Goal: Navigation & Orientation: Understand site structure

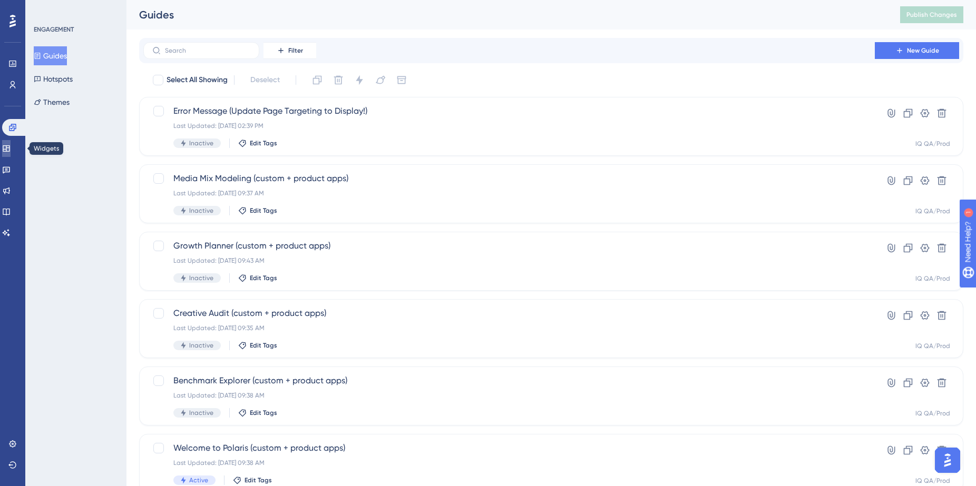
click at [9, 148] on icon at bounding box center [6, 148] width 7 height 6
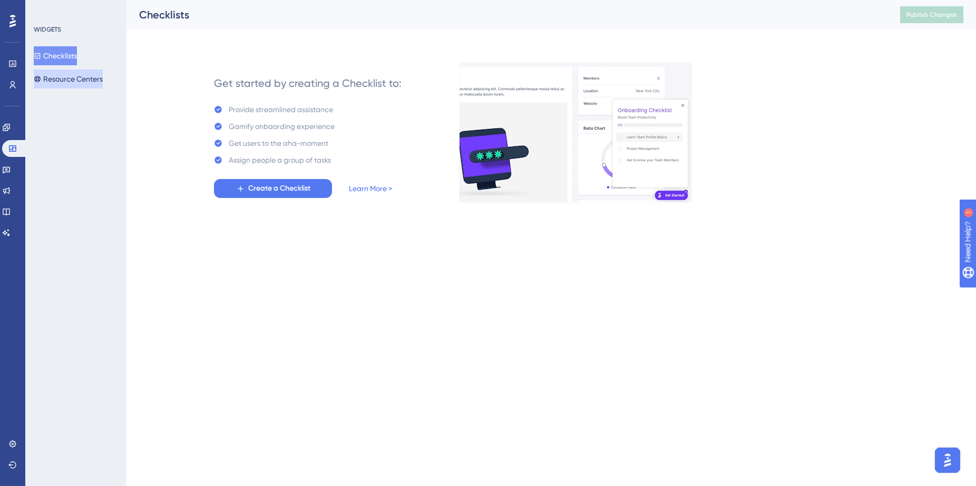
click at [78, 77] on button "Resource Centers" at bounding box center [68, 79] width 69 height 19
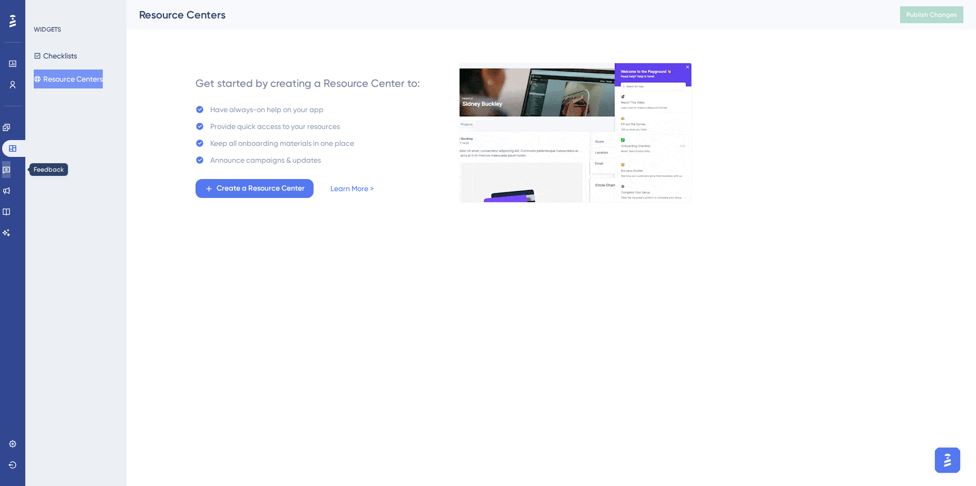
click at [11, 171] on icon at bounding box center [6, 169] width 8 height 8
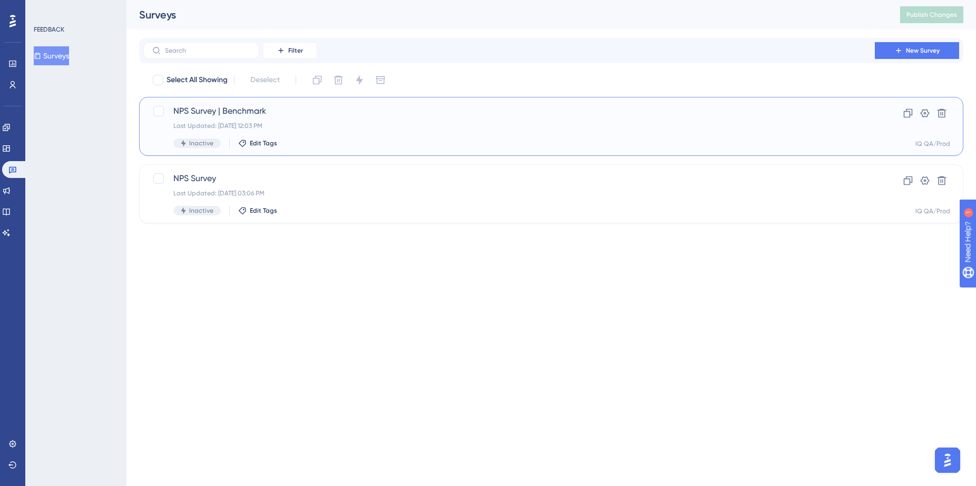
click at [225, 109] on span "NPS Survey | Benchmark" at bounding box center [508, 111] width 671 height 13
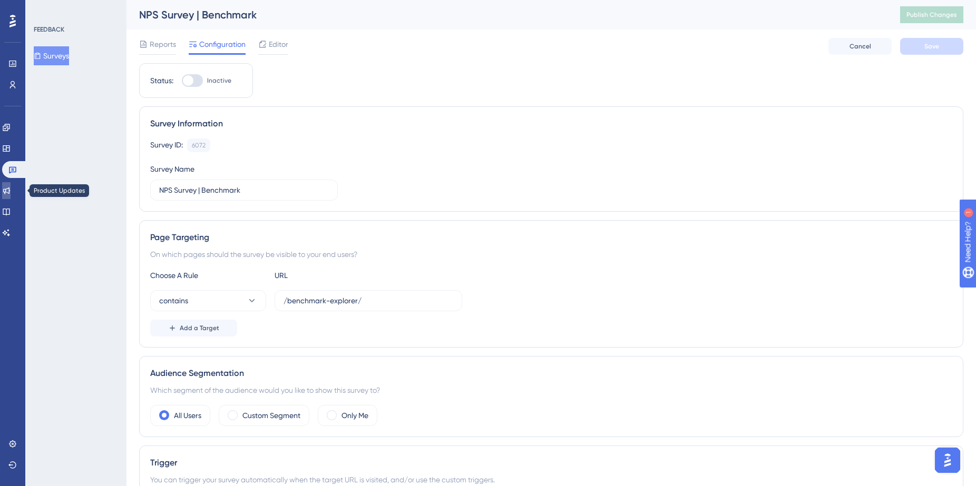
click at [10, 189] on icon at bounding box center [6, 191] width 7 height 7
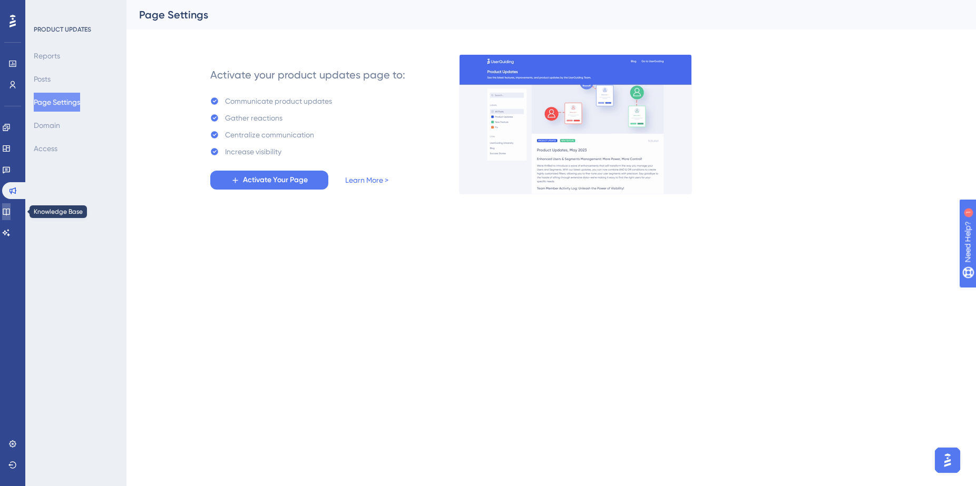
click at [11, 211] on icon at bounding box center [6, 212] width 8 height 8
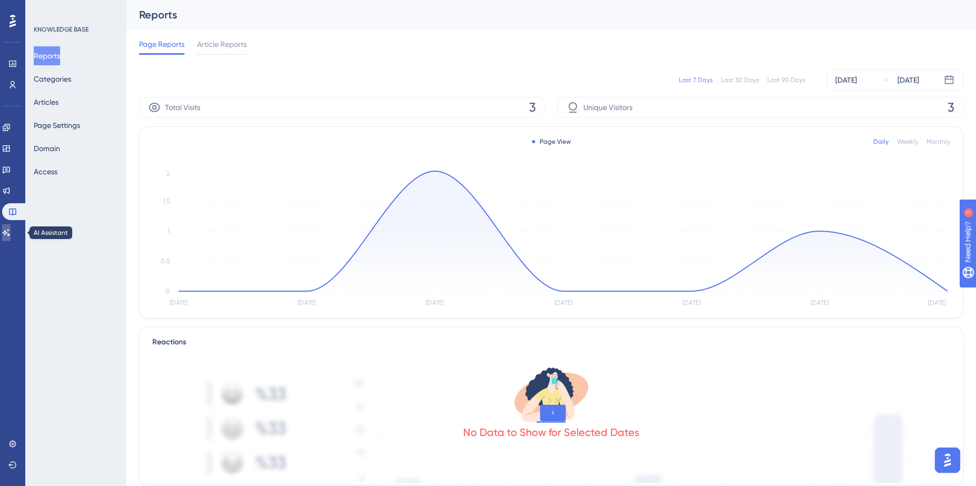
click at [11, 229] on icon at bounding box center [6, 233] width 8 height 8
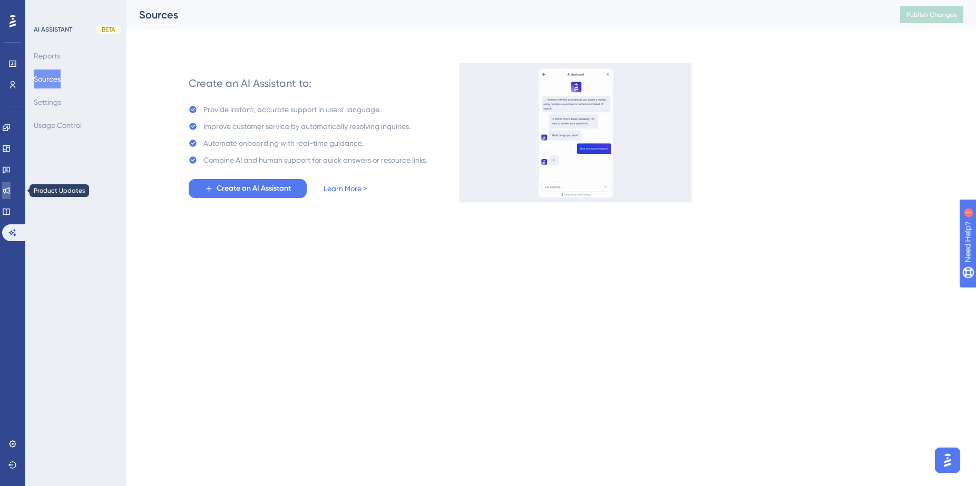
click at [10, 190] on icon at bounding box center [6, 191] width 7 height 7
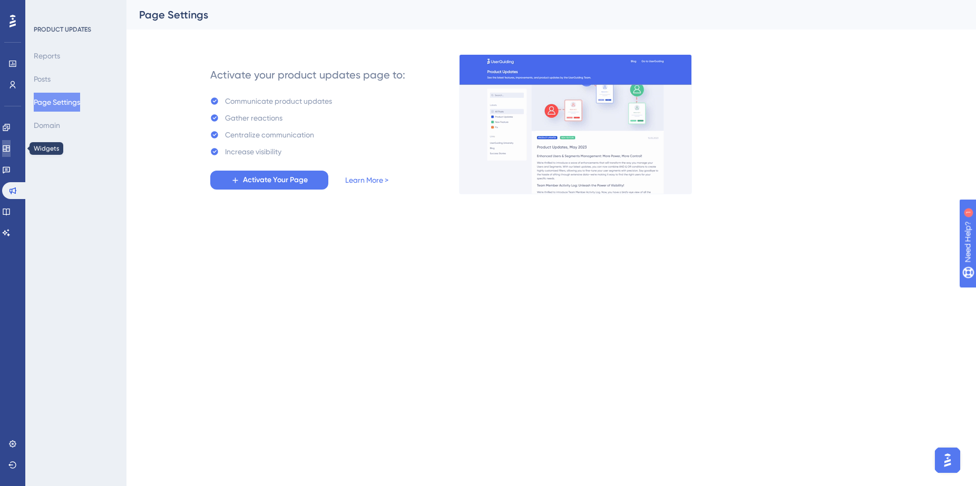
click at [9, 150] on icon at bounding box center [6, 148] width 7 height 6
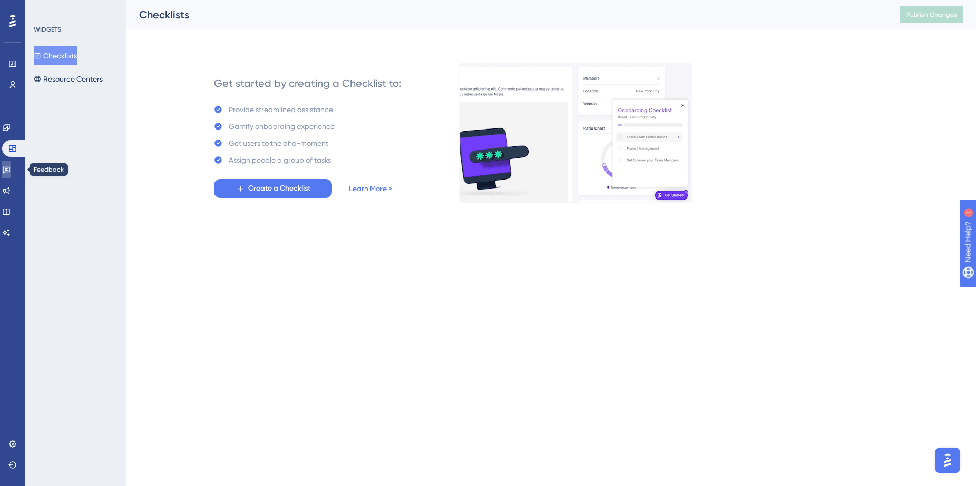
click at [11, 168] on icon at bounding box center [6, 169] width 8 height 8
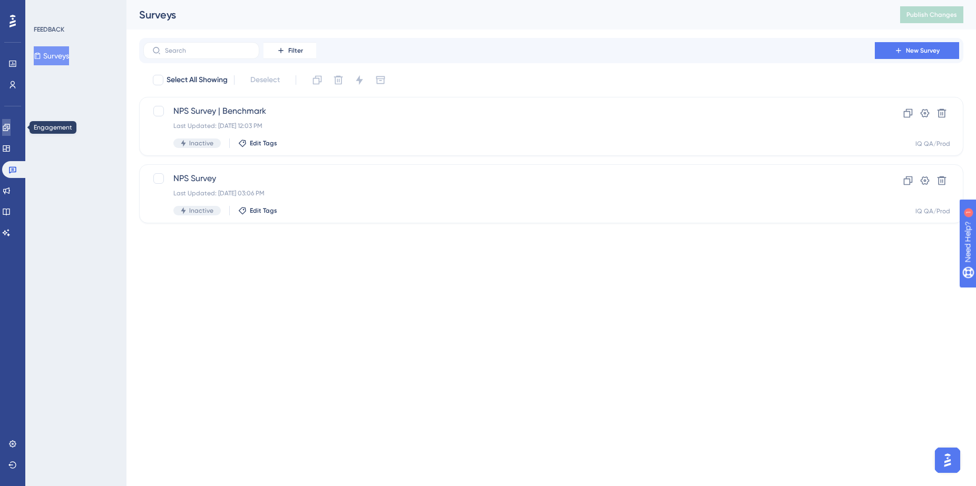
click at [9, 128] on icon at bounding box center [6, 127] width 7 height 7
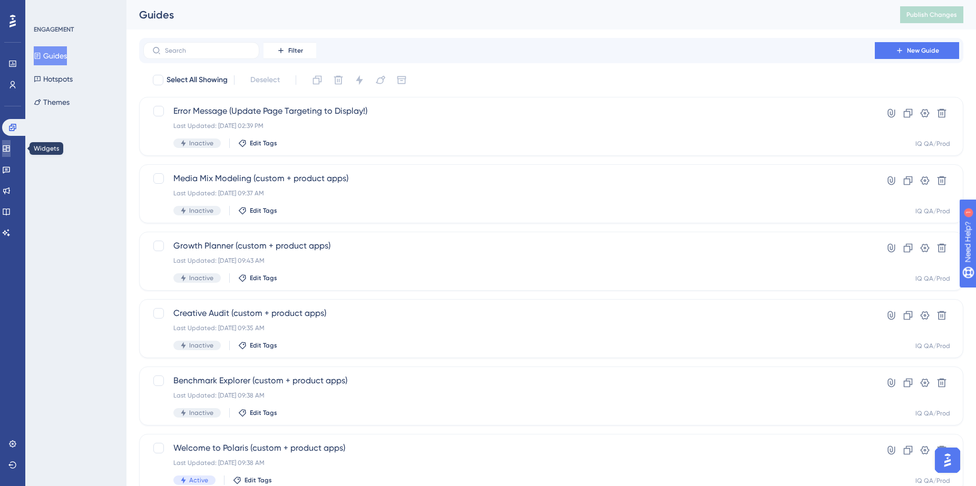
click at [11, 146] on icon at bounding box center [6, 148] width 8 height 8
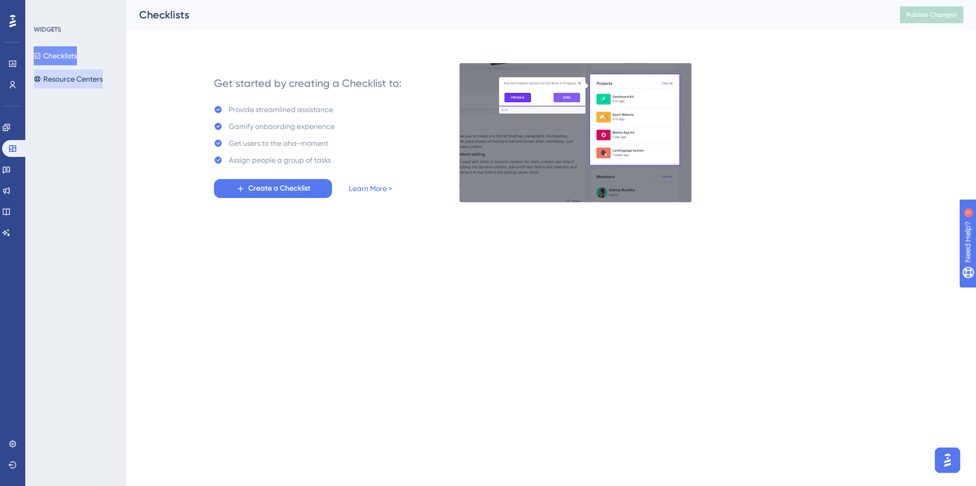
click at [80, 77] on button "Resource Centers" at bounding box center [68, 79] width 69 height 19
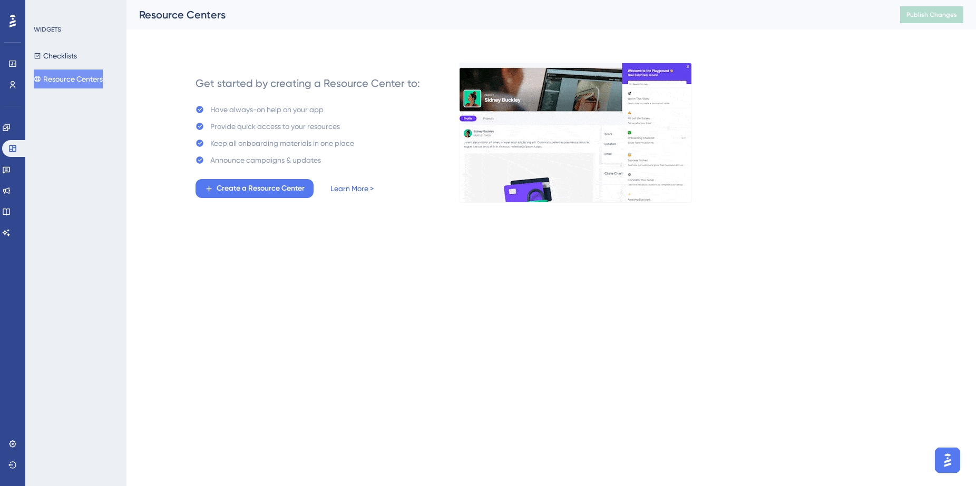
click at [364, 188] on link "Learn More >" at bounding box center [351, 188] width 43 height 13
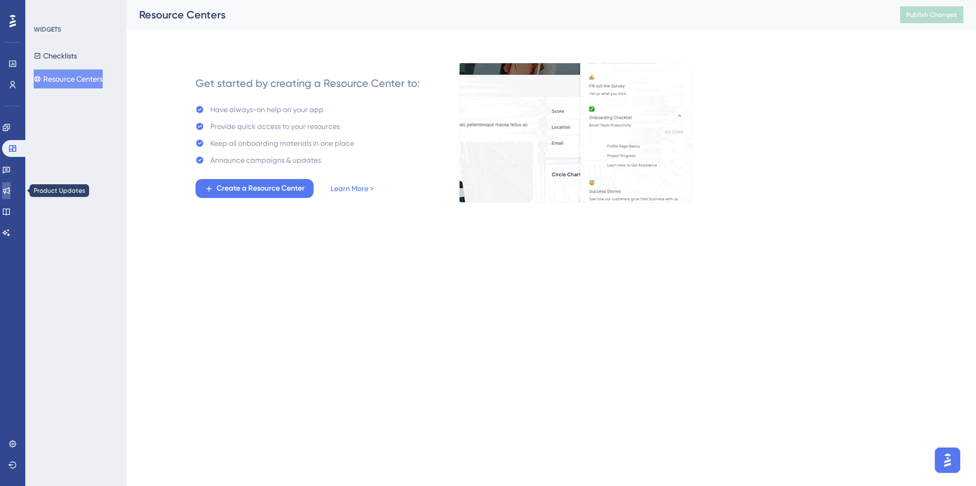
click at [11, 189] on link at bounding box center [6, 190] width 8 height 17
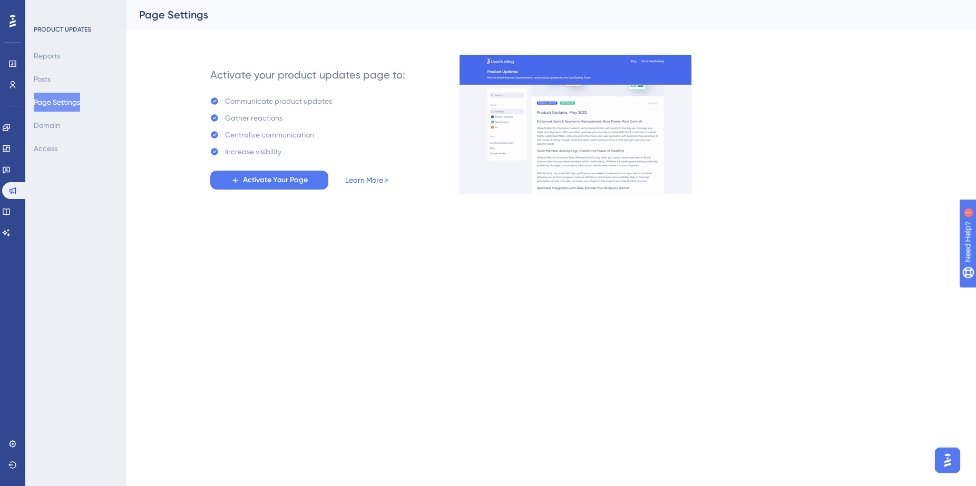
click at [381, 180] on link "Learn More >" at bounding box center [366, 180] width 43 height 13
